Goal: Task Accomplishment & Management: Manage account settings

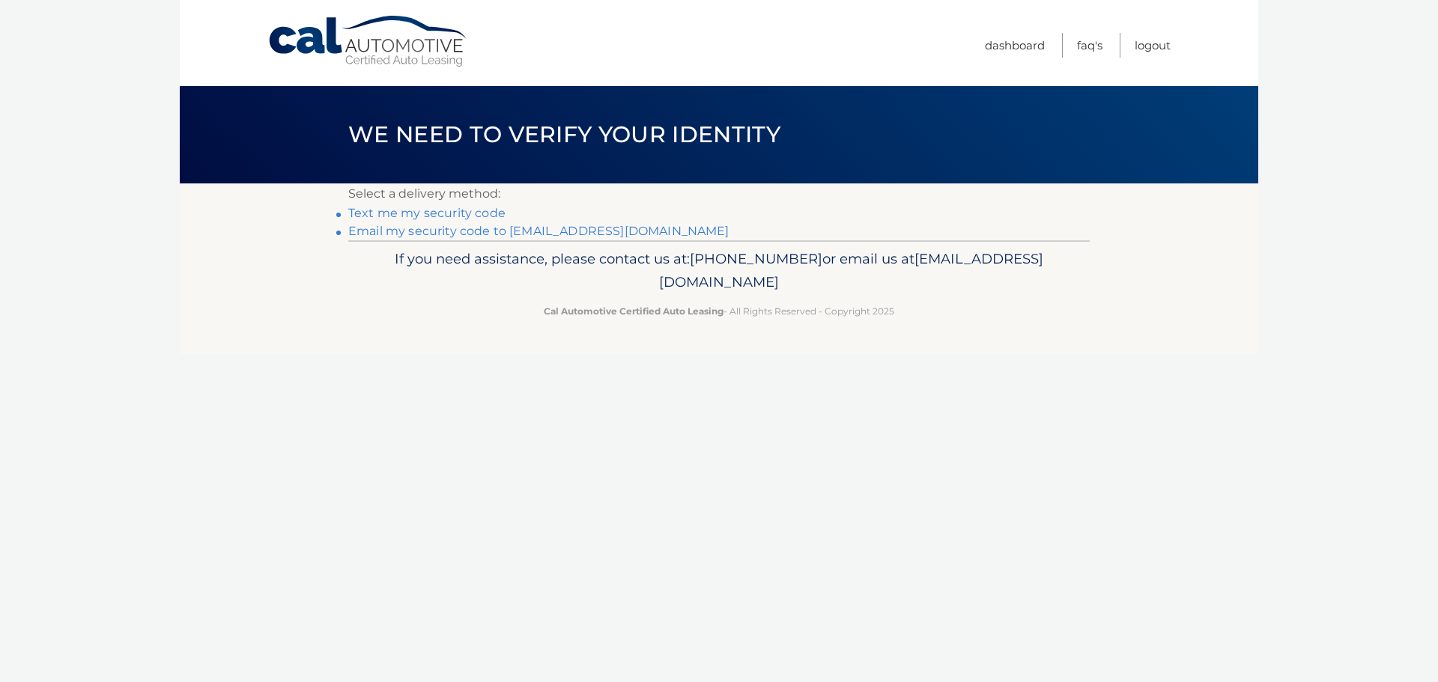
click at [572, 233] on link "Email my security code to a*****@santo.com" at bounding box center [538, 231] width 381 height 14
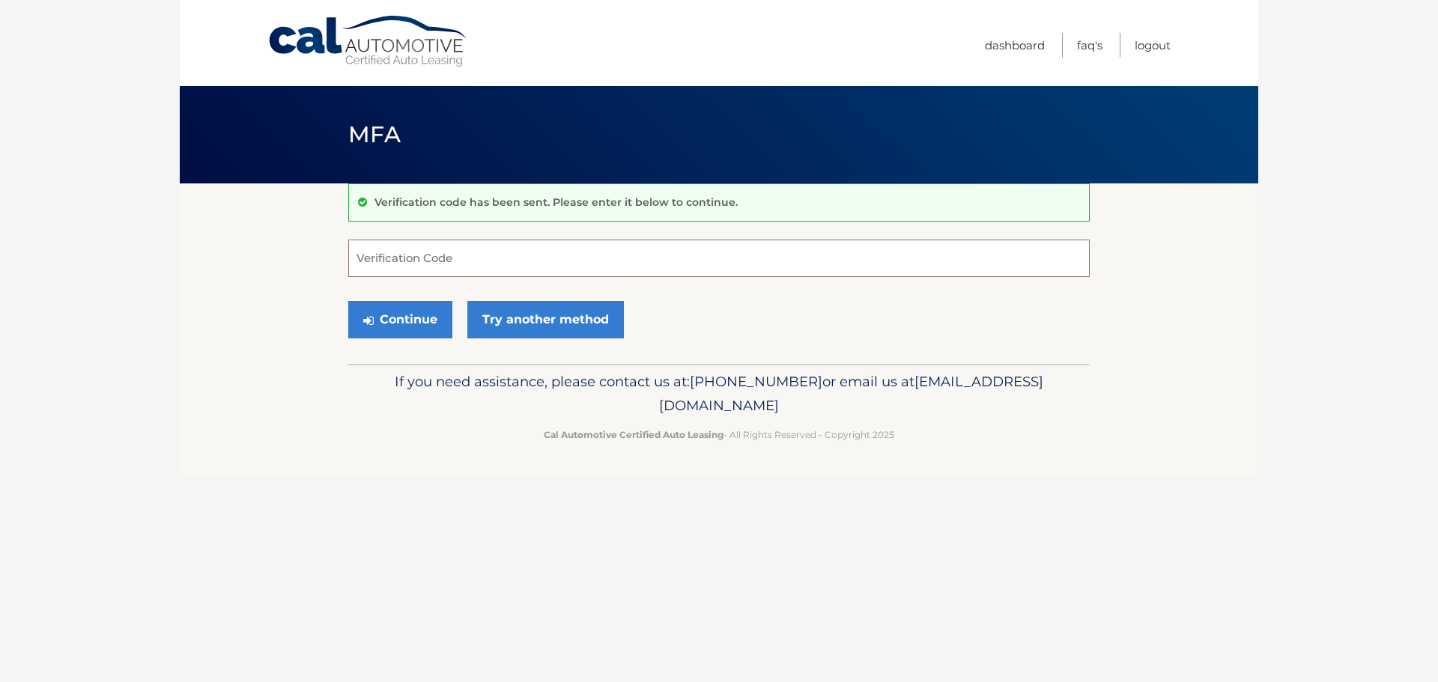
click at [527, 248] on input "Verification Code" at bounding box center [719, 258] width 742 height 37
click at [446, 258] on input "Verification Code" at bounding box center [719, 258] width 742 height 37
type input "460918"
click at [421, 324] on button "Continue" at bounding box center [400, 319] width 104 height 37
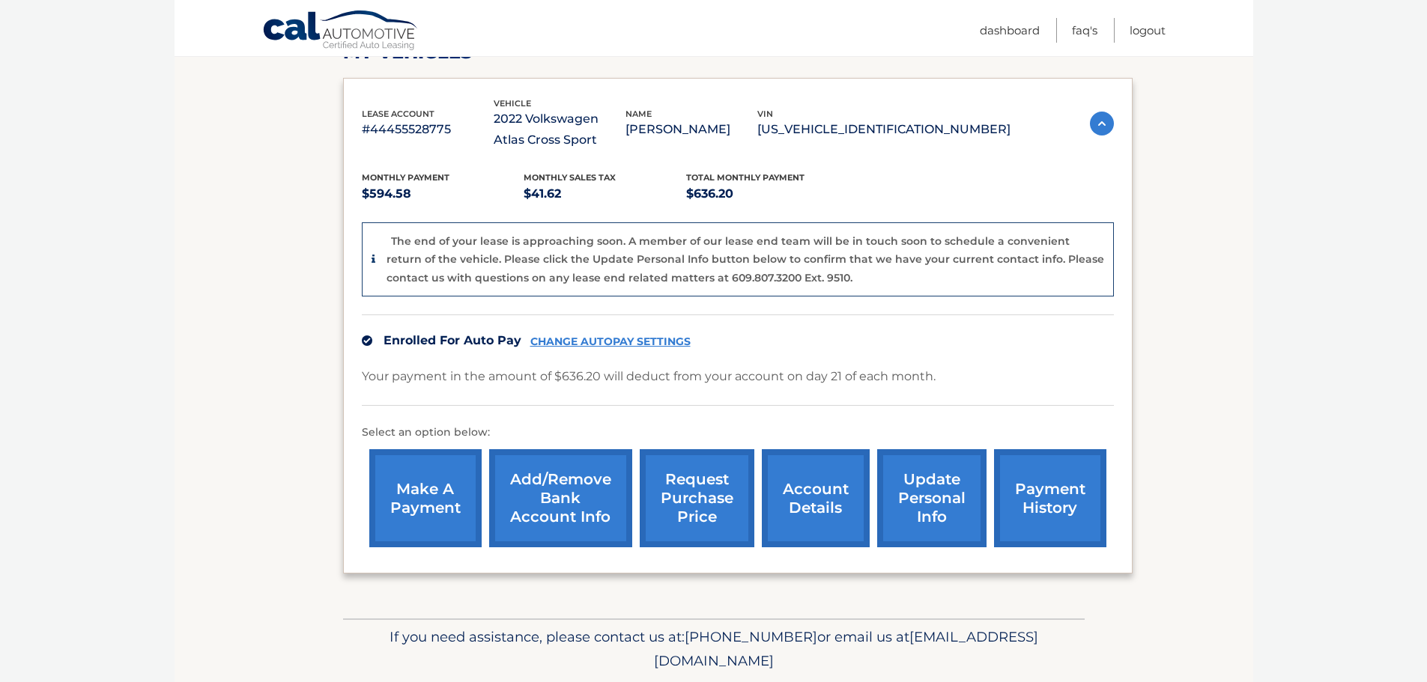
scroll to position [282, 0]
